Goal: Information Seeking & Learning: Find specific page/section

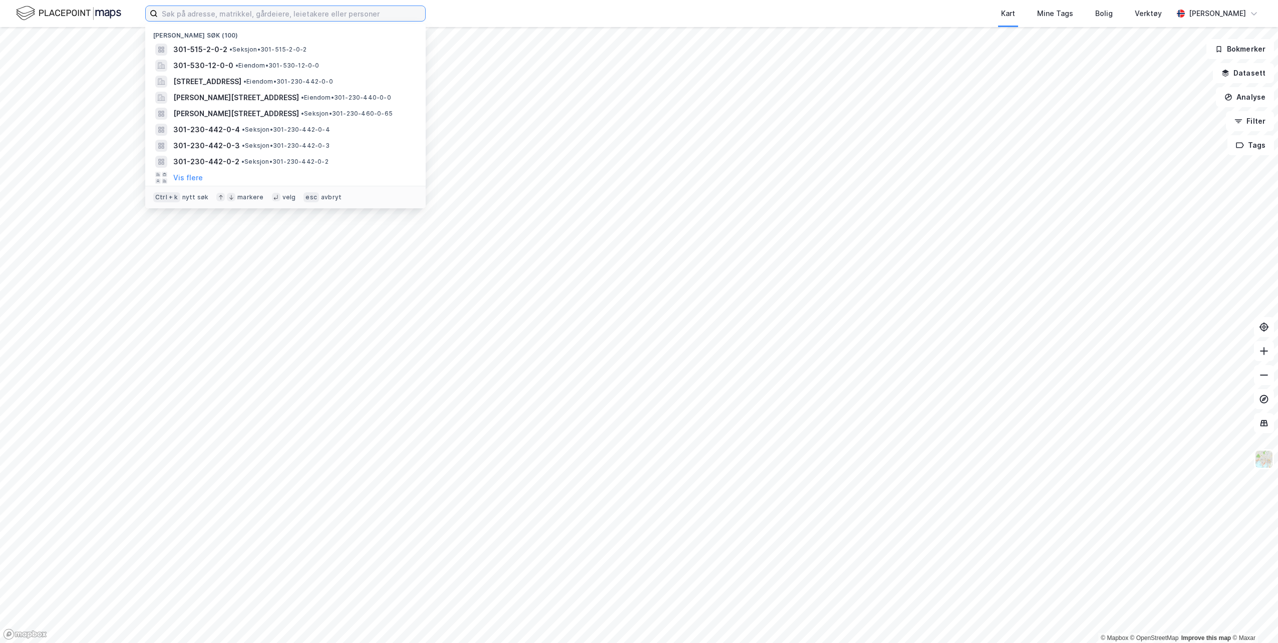
click at [247, 15] on input at bounding box center [291, 13] width 267 height 15
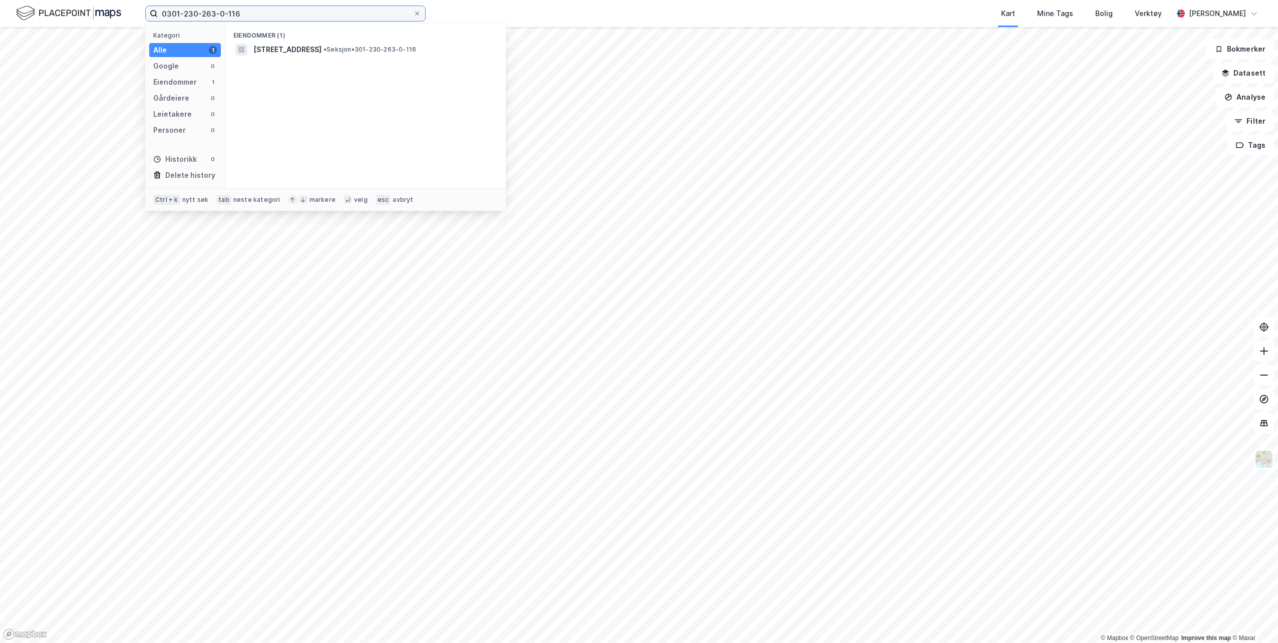
drag, startPoint x: 237, startPoint y: 14, endPoint x: 202, endPoint y: 12, distance: 35.1
click at [202, 12] on input "0301-230-263-0-116" at bounding box center [285, 13] width 255 height 15
click at [310, 45] on span "301-230-442-0-1" at bounding box center [285, 50] width 65 height 12
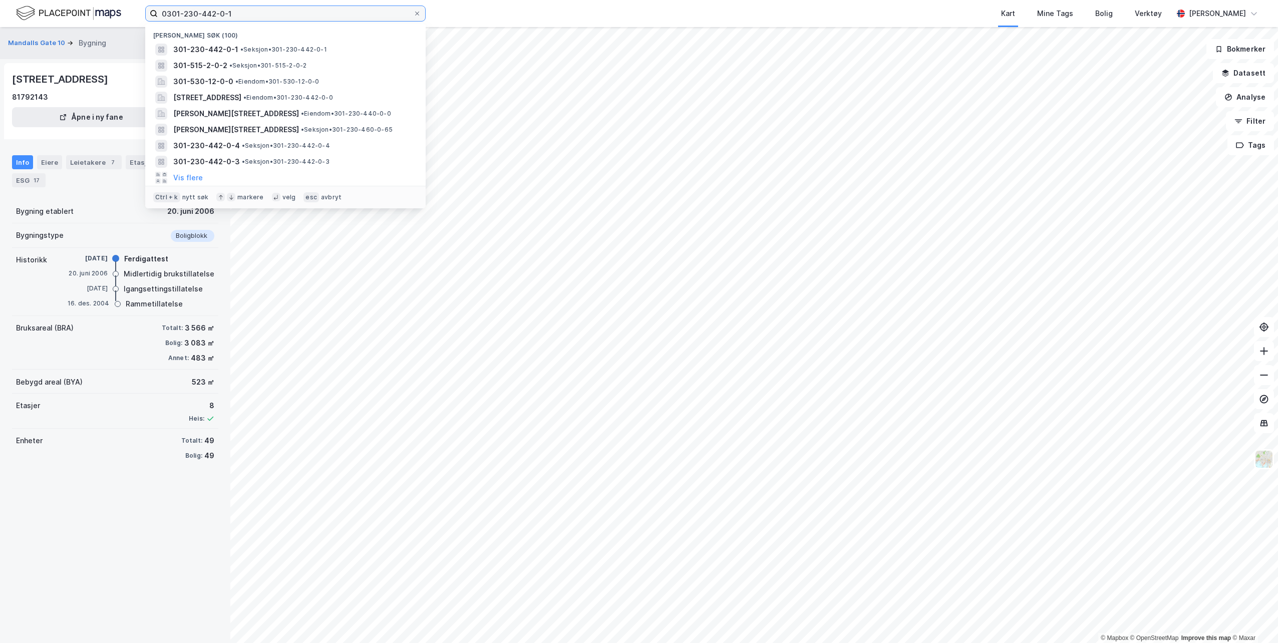
click at [291, 12] on input "0301-230-442-0-1" at bounding box center [285, 13] width 255 height 15
drag, startPoint x: 243, startPoint y: 16, endPoint x: 200, endPoint y: 11, distance: 43.8
click at [200, 11] on input "0301-230-442-0-1" at bounding box center [285, 13] width 255 height 15
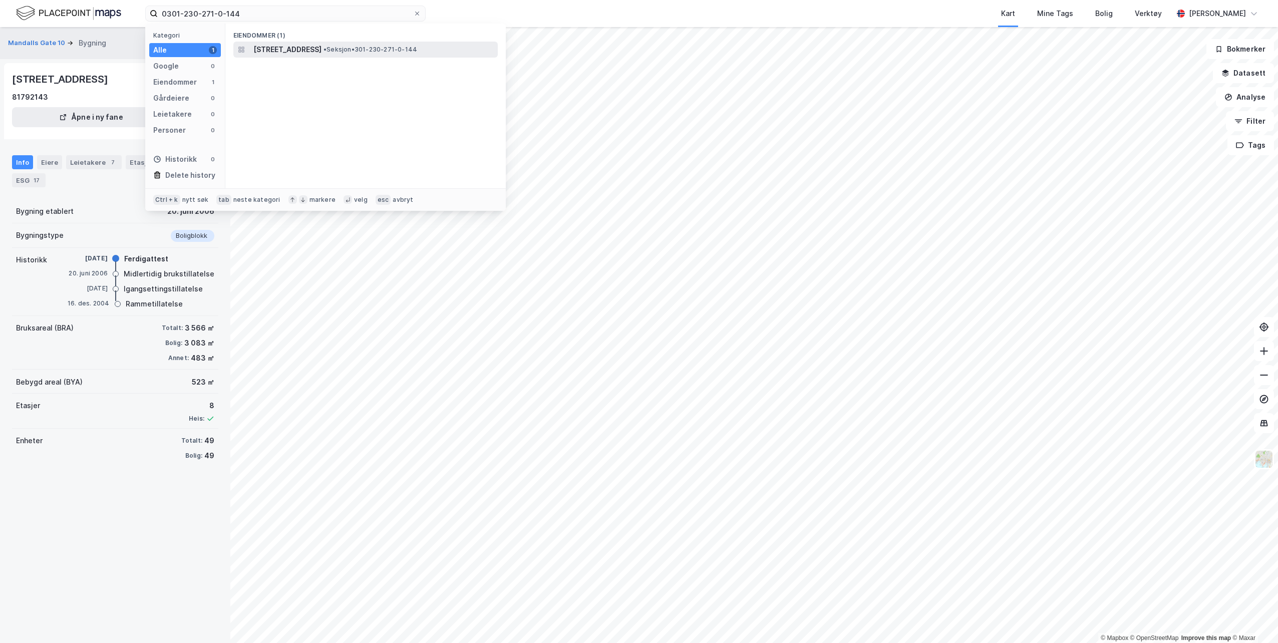
click at [322, 48] on span "[STREET_ADDRESS]" at bounding box center [287, 50] width 68 height 12
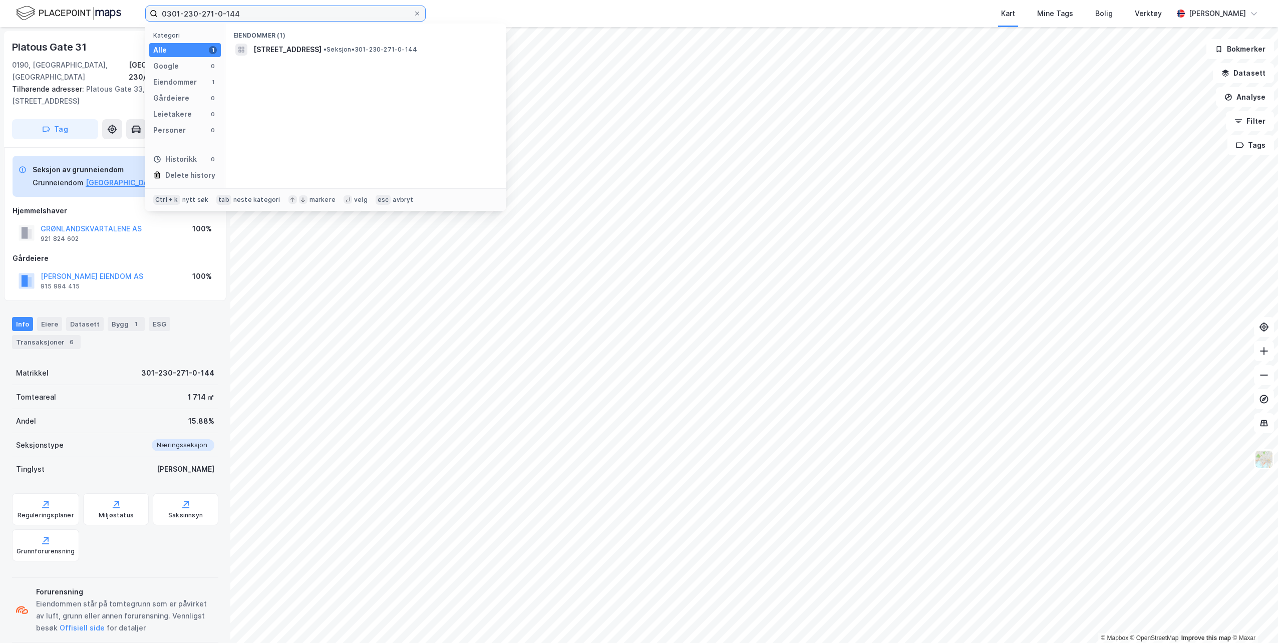
drag, startPoint x: 248, startPoint y: 14, endPoint x: 200, endPoint y: 16, distance: 48.1
click at [200, 16] on input "0301-230-271-0-144" at bounding box center [285, 13] width 255 height 15
drag, startPoint x: 236, startPoint y: 15, endPoint x: 206, endPoint y: 19, distance: 30.4
click at [206, 19] on input "0301-230-460-0-65" at bounding box center [285, 13] width 255 height 15
click at [331, 46] on span "• Seksjon • 301-230-441-0-2" at bounding box center [364, 50] width 87 height 8
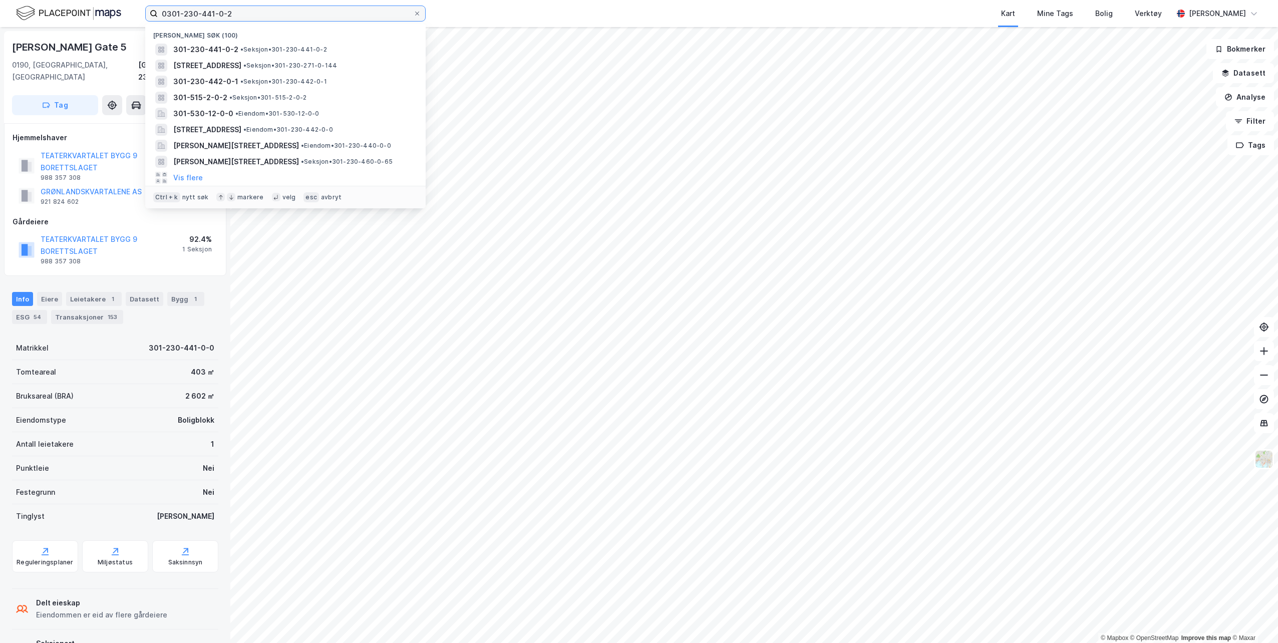
drag, startPoint x: 212, startPoint y: 11, endPoint x: 246, endPoint y: 14, distance: 34.2
click at [213, 11] on input "0301-230-441-0-2" at bounding box center [285, 13] width 255 height 15
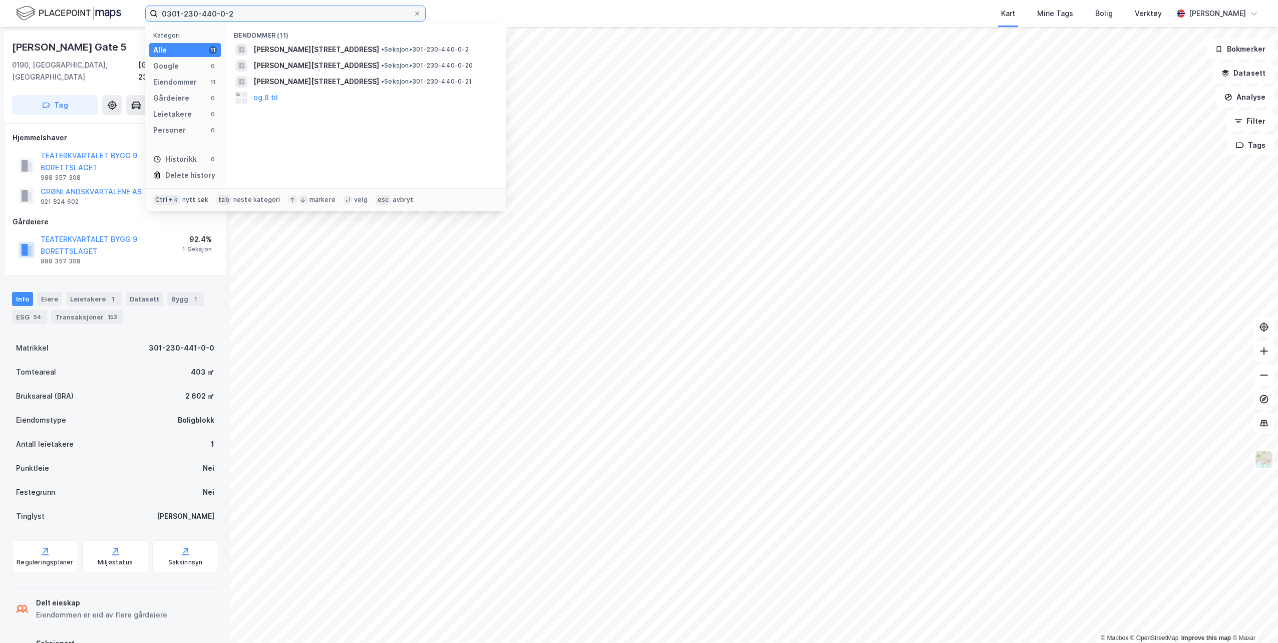
click at [256, 15] on input "0301-230-440-0-2" at bounding box center [285, 13] width 255 height 15
drag, startPoint x: 236, startPoint y: 14, endPoint x: 202, endPoint y: 13, distance: 34.1
click at [202, 13] on input "0301-230-440-0-1" at bounding box center [285, 13] width 255 height 15
click at [339, 51] on span "• Eiendom • 301-530-12-0-0" at bounding box center [358, 50] width 84 height 8
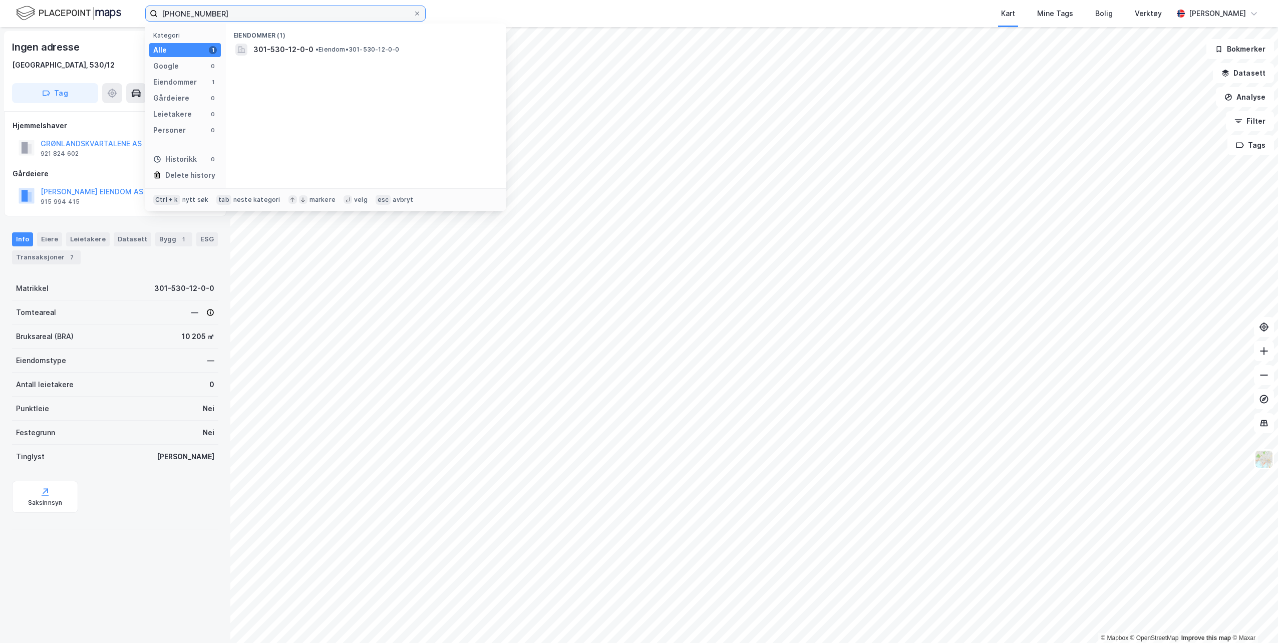
drag, startPoint x: 217, startPoint y: 16, endPoint x: 189, endPoint y: 13, distance: 27.7
click at [189, 13] on input "0301-530-12" at bounding box center [285, 13] width 255 height 15
click at [376, 48] on span "• Seksjon • 301-515-2-0-12" at bounding box center [353, 50] width 81 height 8
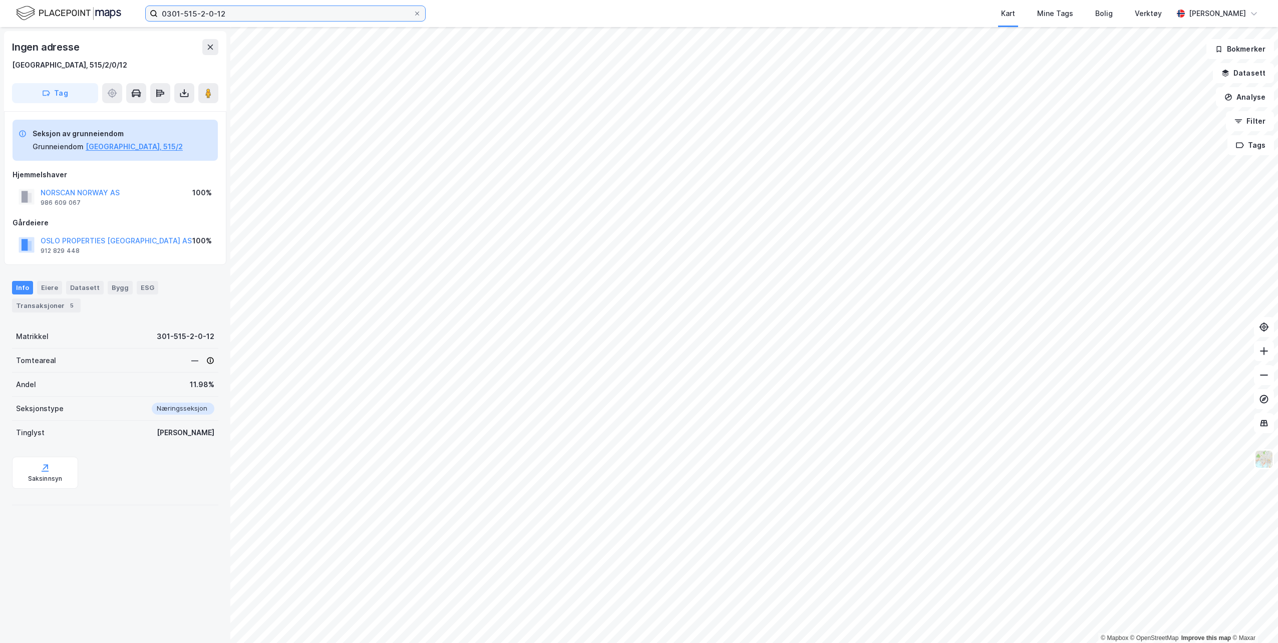
click at [183, 13] on input "0301-515-2-0-12" at bounding box center [285, 13] width 255 height 15
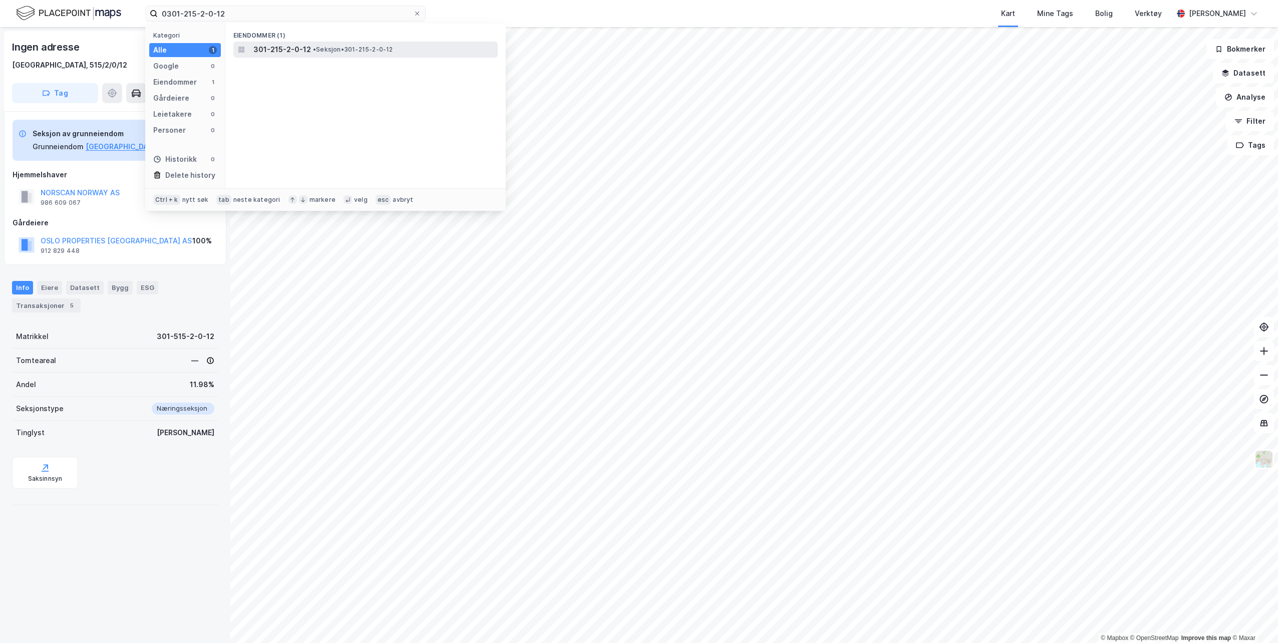
click at [317, 46] on span "• Seksjon • 301-215-2-0-12" at bounding box center [353, 50] width 80 height 8
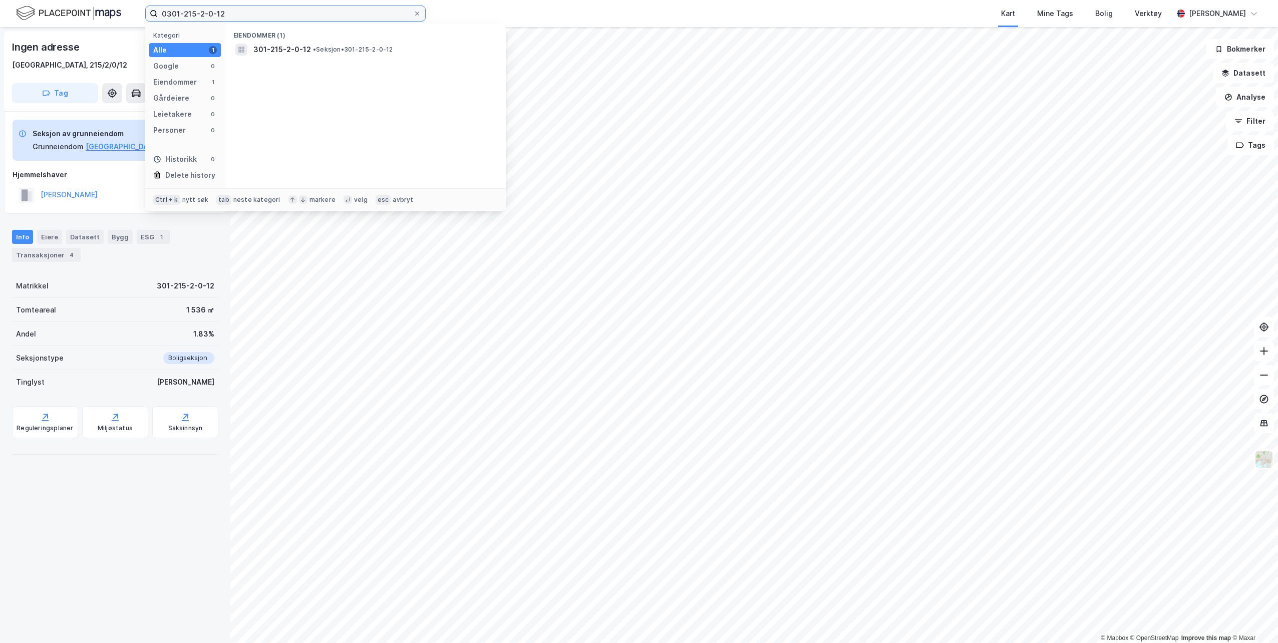
click at [184, 14] on input "0301-215-2-0-12" at bounding box center [285, 13] width 255 height 15
click at [287, 47] on span "301-515-2-0-12" at bounding box center [282, 50] width 58 height 12
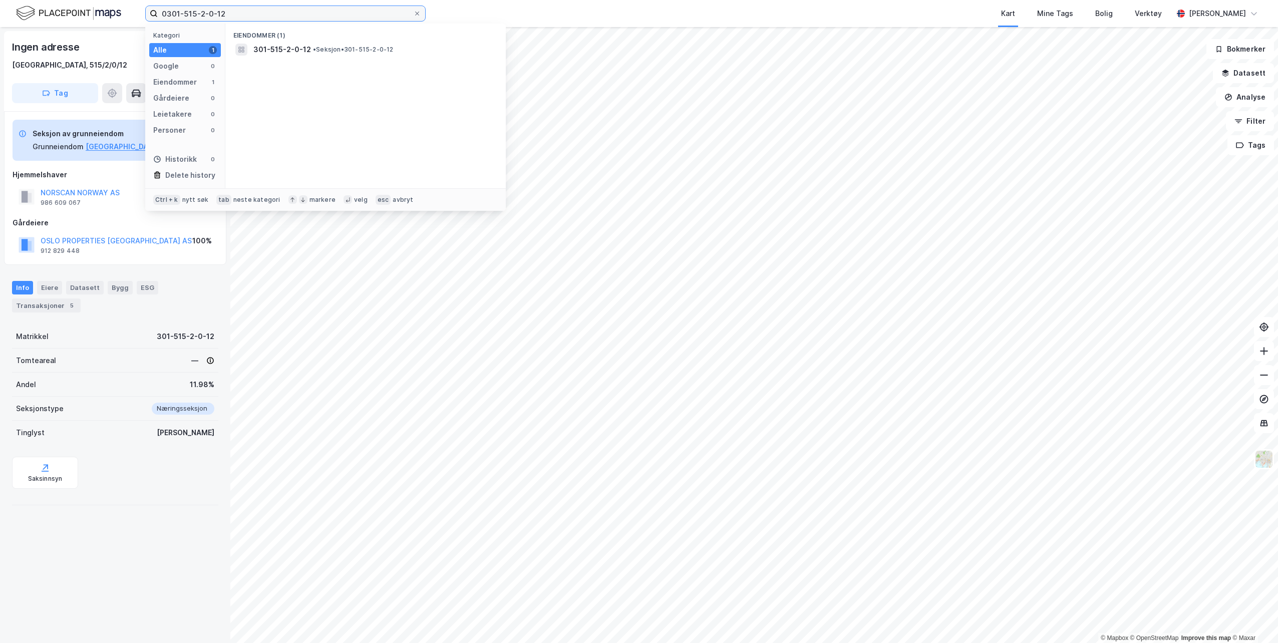
click at [221, 15] on input "0301-515-2-0-12" at bounding box center [285, 13] width 255 height 15
drag, startPoint x: 224, startPoint y: 13, endPoint x: 185, endPoint y: 12, distance: 39.1
click at [185, 12] on input "0301-515-2-0-12" at bounding box center [285, 13] width 255 height 15
type input "0301-230-276"
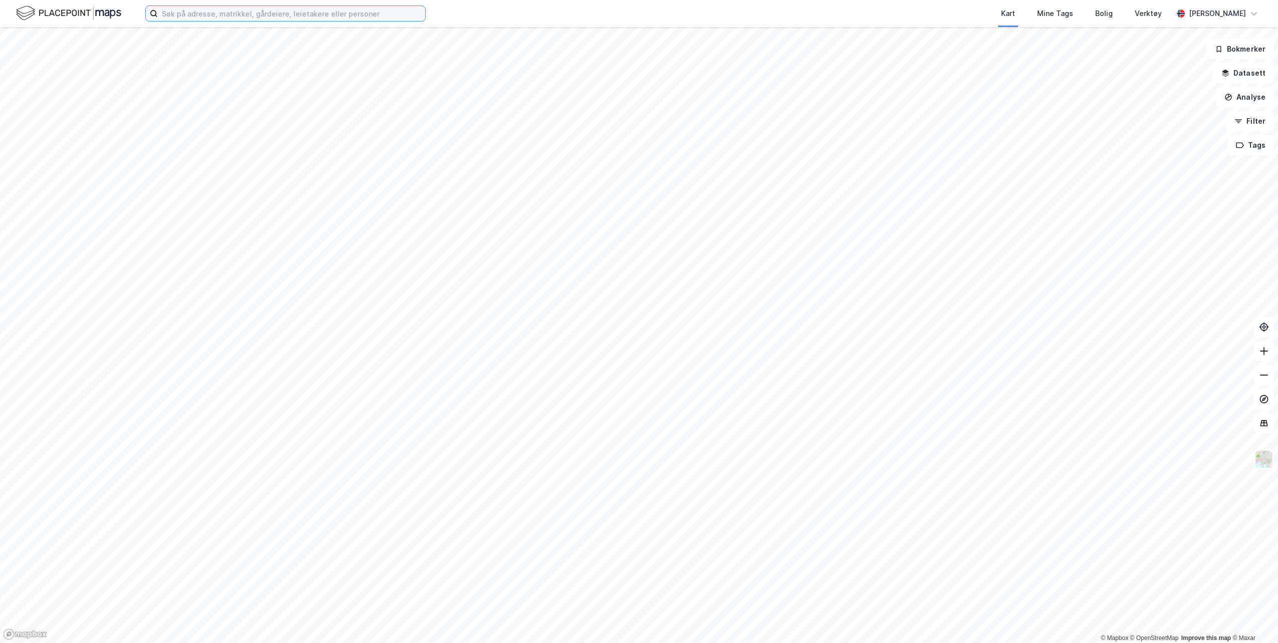
click at [180, 18] on input at bounding box center [291, 13] width 267 height 15
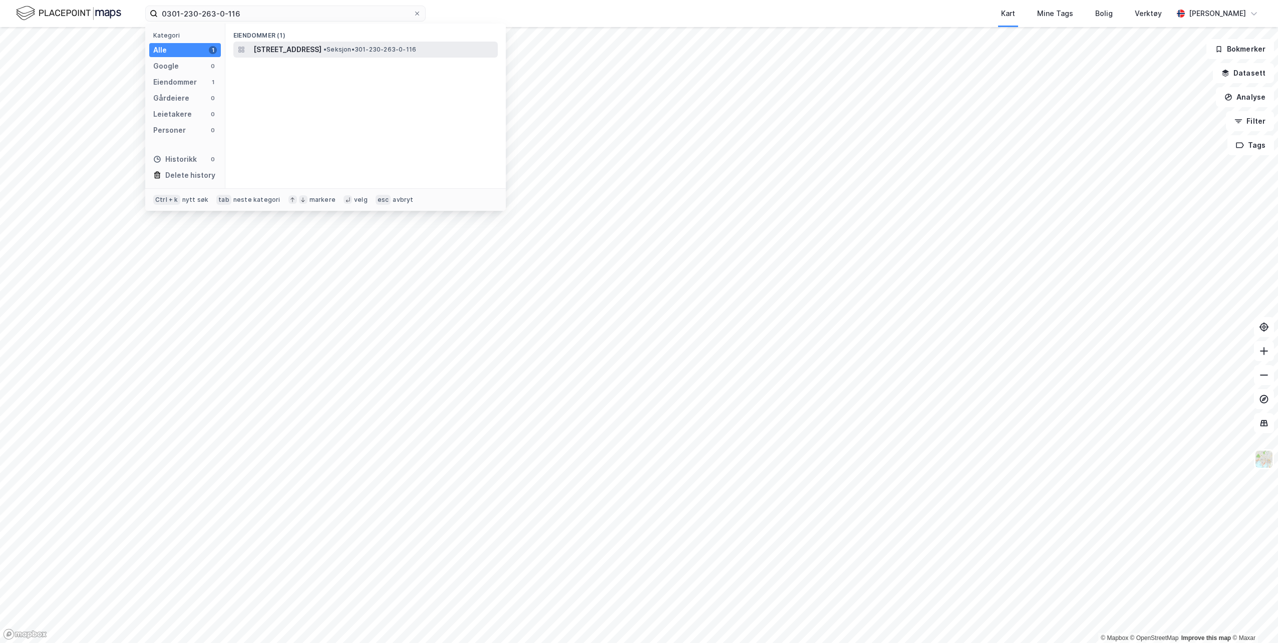
click at [322, 50] on span "[STREET_ADDRESS]" at bounding box center [287, 50] width 68 height 12
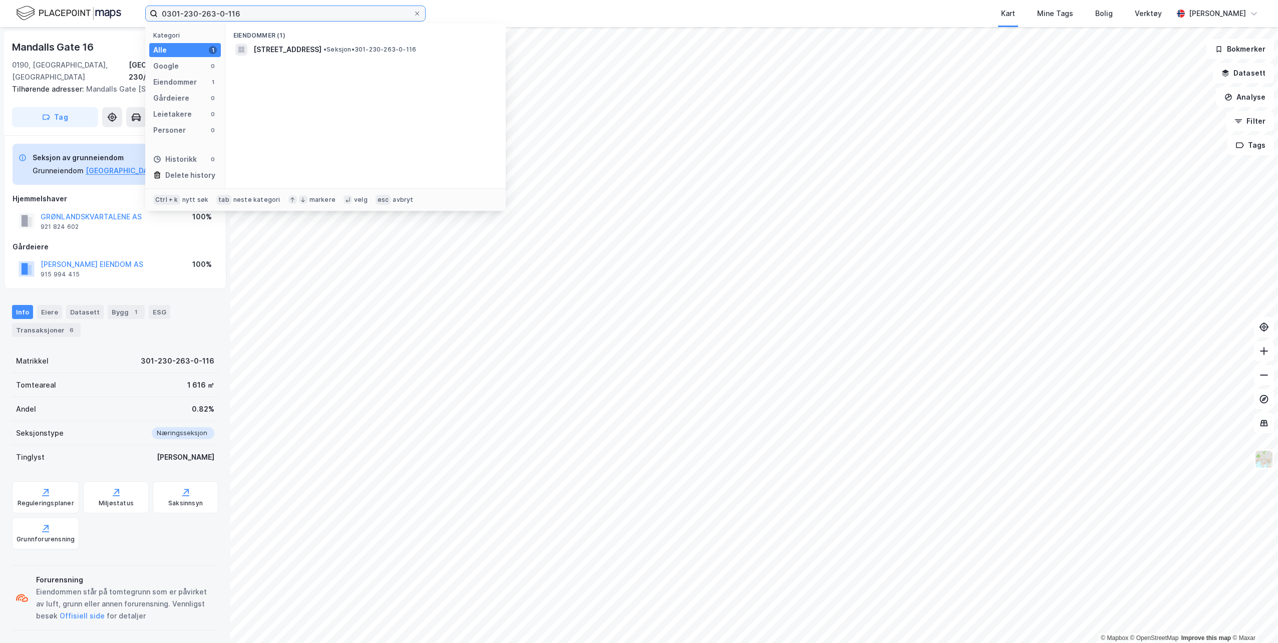
drag, startPoint x: 237, startPoint y: 11, endPoint x: 188, endPoint y: 10, distance: 49.6
click at [188, 10] on input "0301-230-263-0-116" at bounding box center [285, 13] width 255 height 15
type input "[PHONE_NUMBER]"
click at [322, 50] on span "[STREET_ADDRESS]" at bounding box center [287, 50] width 68 height 12
